Goal: Contribute content: Add original content to the website for others to see

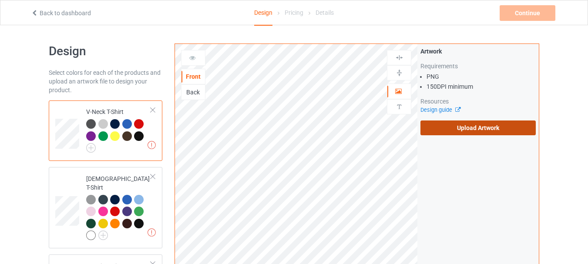
click at [448, 124] on label "Upload Artwork" at bounding box center [477, 127] width 115 height 15
click at [0, 0] on input "Upload Artwork" at bounding box center [0, 0] width 0 height 0
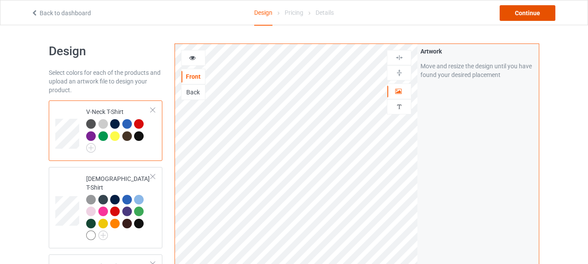
click at [525, 15] on div "Continue" at bounding box center [527, 13] width 56 height 16
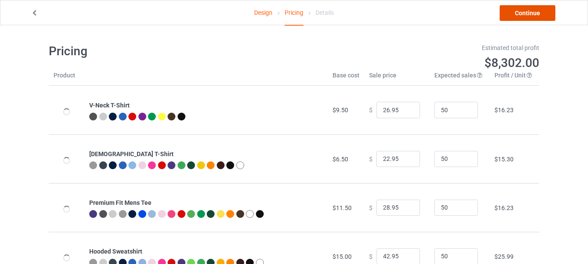
click at [525, 15] on link "Continue" at bounding box center [527, 13] width 56 height 16
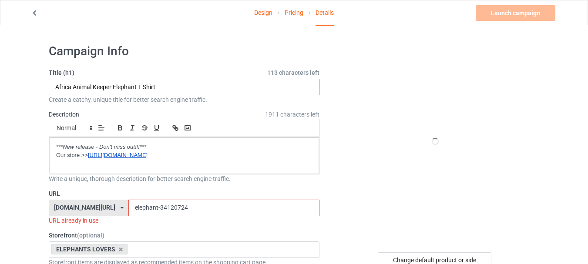
click at [180, 82] on input "Africa Animal Keeper Elephant T Shirt" at bounding box center [184, 87] width 271 height 17
paste input "Boho Elephant Mandala [DEMOGRAPHIC_DATA] lover"
type input "Boho Elephant Mandala [DEMOGRAPHIC_DATA] lover"
click at [147, 208] on input "elephant-34120724" at bounding box center [223, 208] width 190 height 17
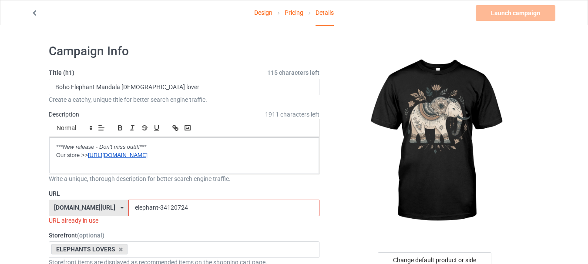
click at [147, 208] on input "elephant-34120724" at bounding box center [223, 208] width 190 height 17
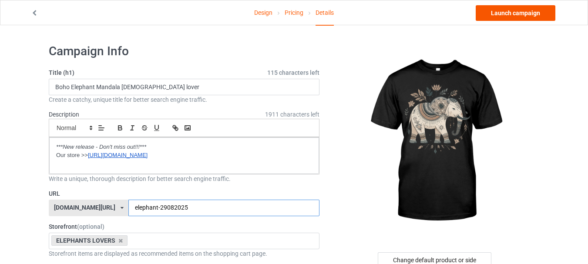
type input "elephant-29082025"
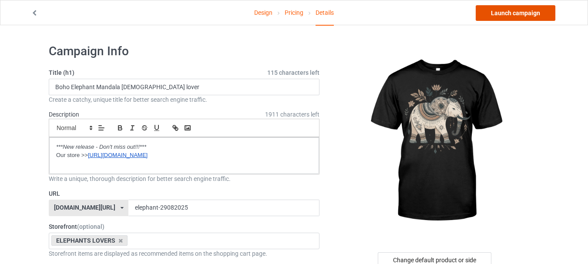
click at [521, 13] on link "Launch campaign" at bounding box center [515, 13] width 80 height 16
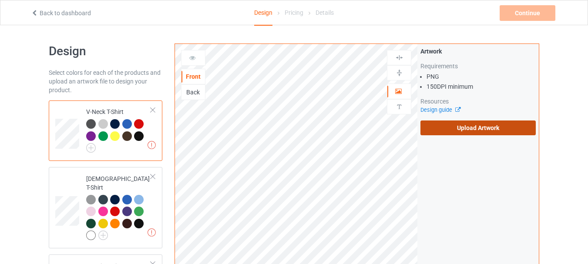
click at [496, 128] on label "Upload Artwork" at bounding box center [477, 127] width 115 height 15
click at [0, 0] on input "Upload Artwork" at bounding box center [0, 0] width 0 height 0
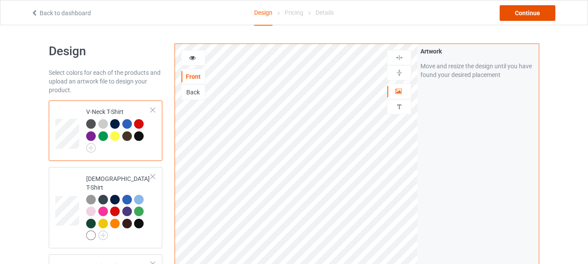
click at [516, 12] on div "Continue" at bounding box center [527, 13] width 56 height 16
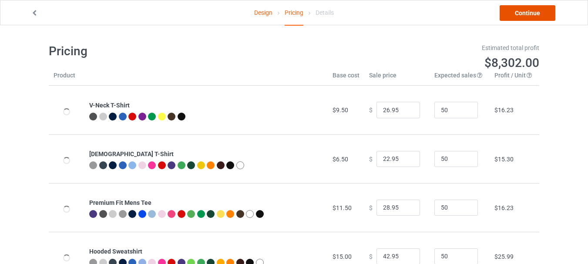
click at [516, 12] on link "Continue" at bounding box center [527, 13] width 56 height 16
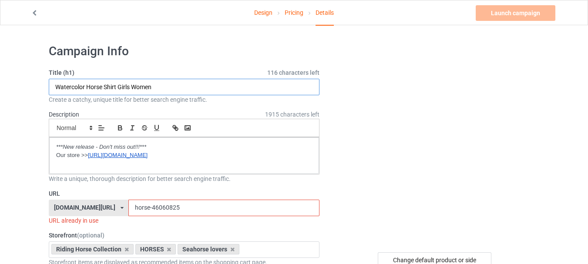
click at [167, 86] on input "Watercolor Horse Shirt Girls Women" at bounding box center [184, 87] width 271 height 17
paste input "text"
type input "This girl runs on Jesus and horses"
click at [133, 207] on input "horse-46060825" at bounding box center [223, 208] width 190 height 17
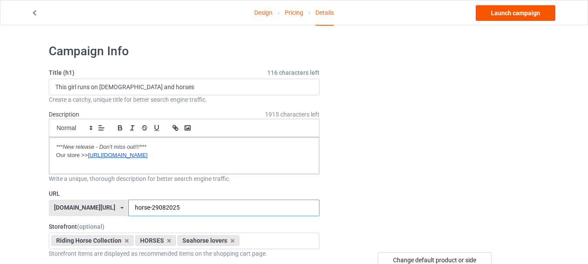
type input "horse-29082025"
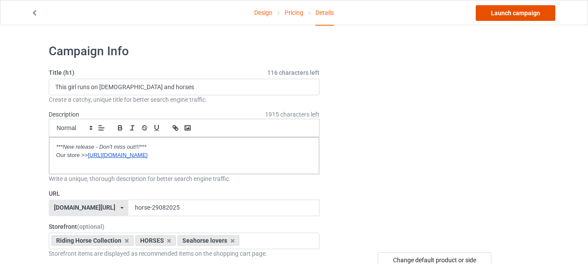
click at [490, 15] on link "Launch campaign" at bounding box center [515, 13] width 80 height 16
